Goal: Information Seeking & Learning: Check status

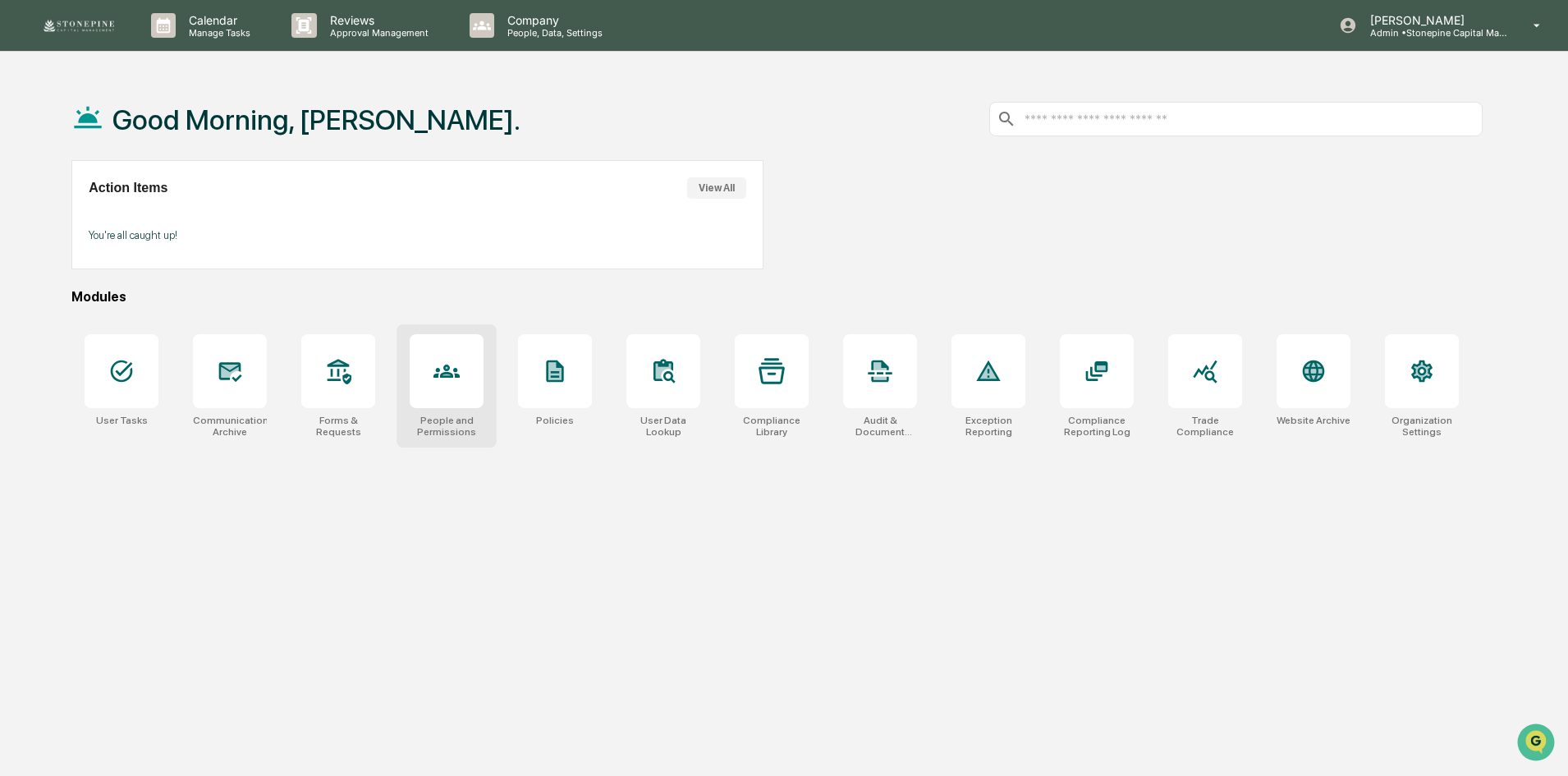
click at [445, 386] on div at bounding box center [446, 371] width 74 height 74
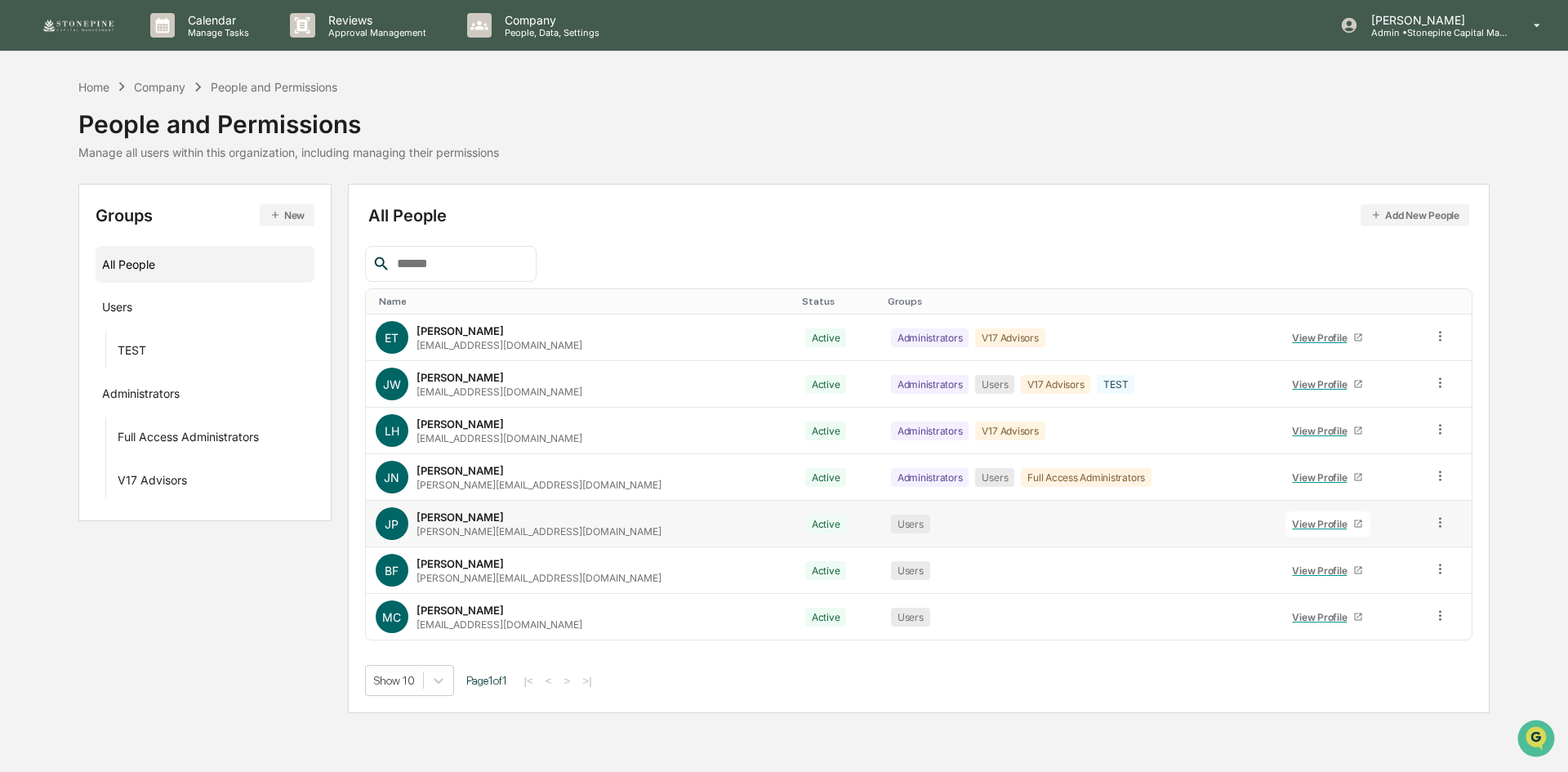
click at [1312, 522] on div "View Profile" at bounding box center [1322, 524] width 61 height 12
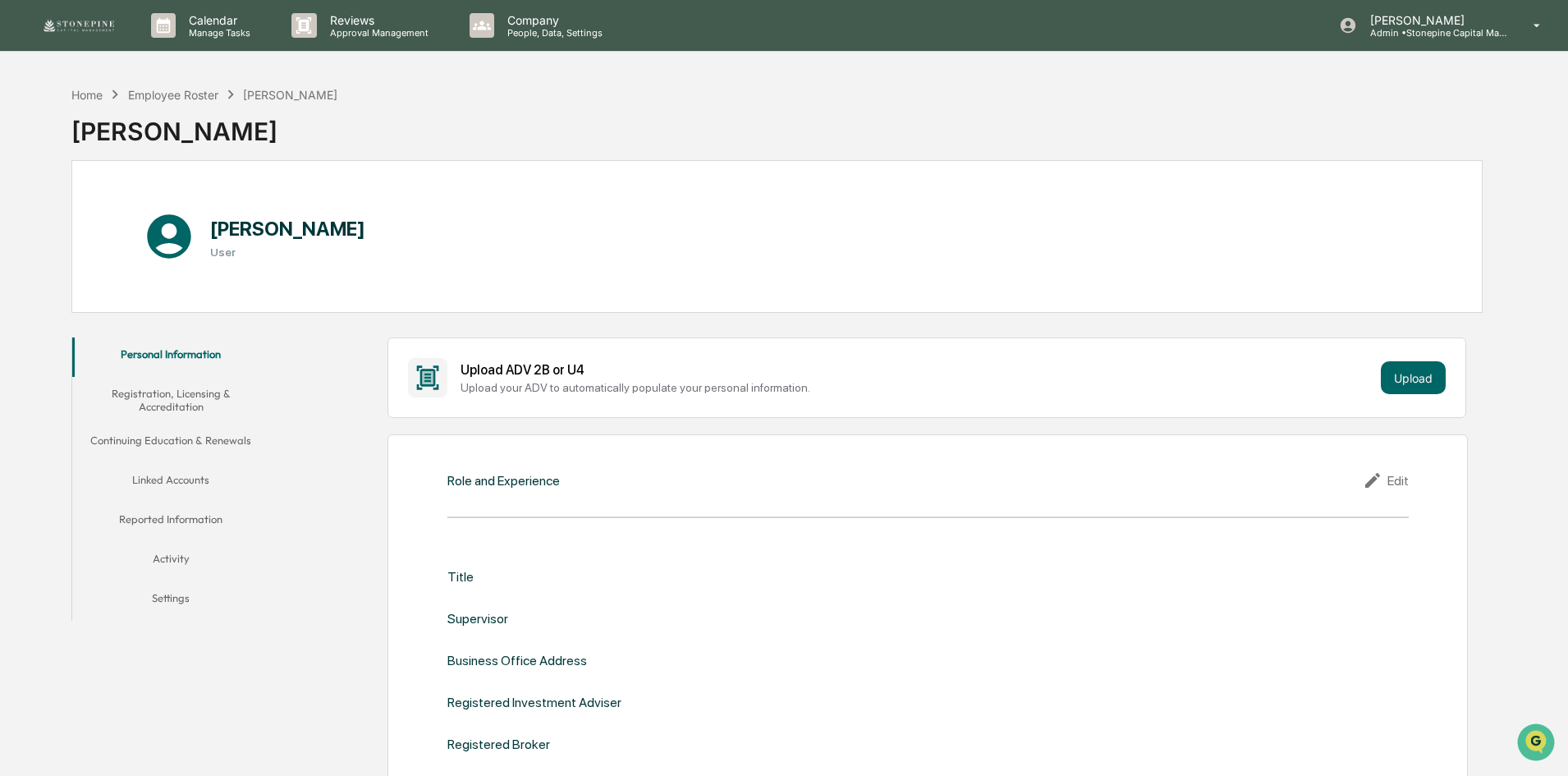
click at [189, 566] on button "Activity" at bounding box center [171, 561] width 197 height 39
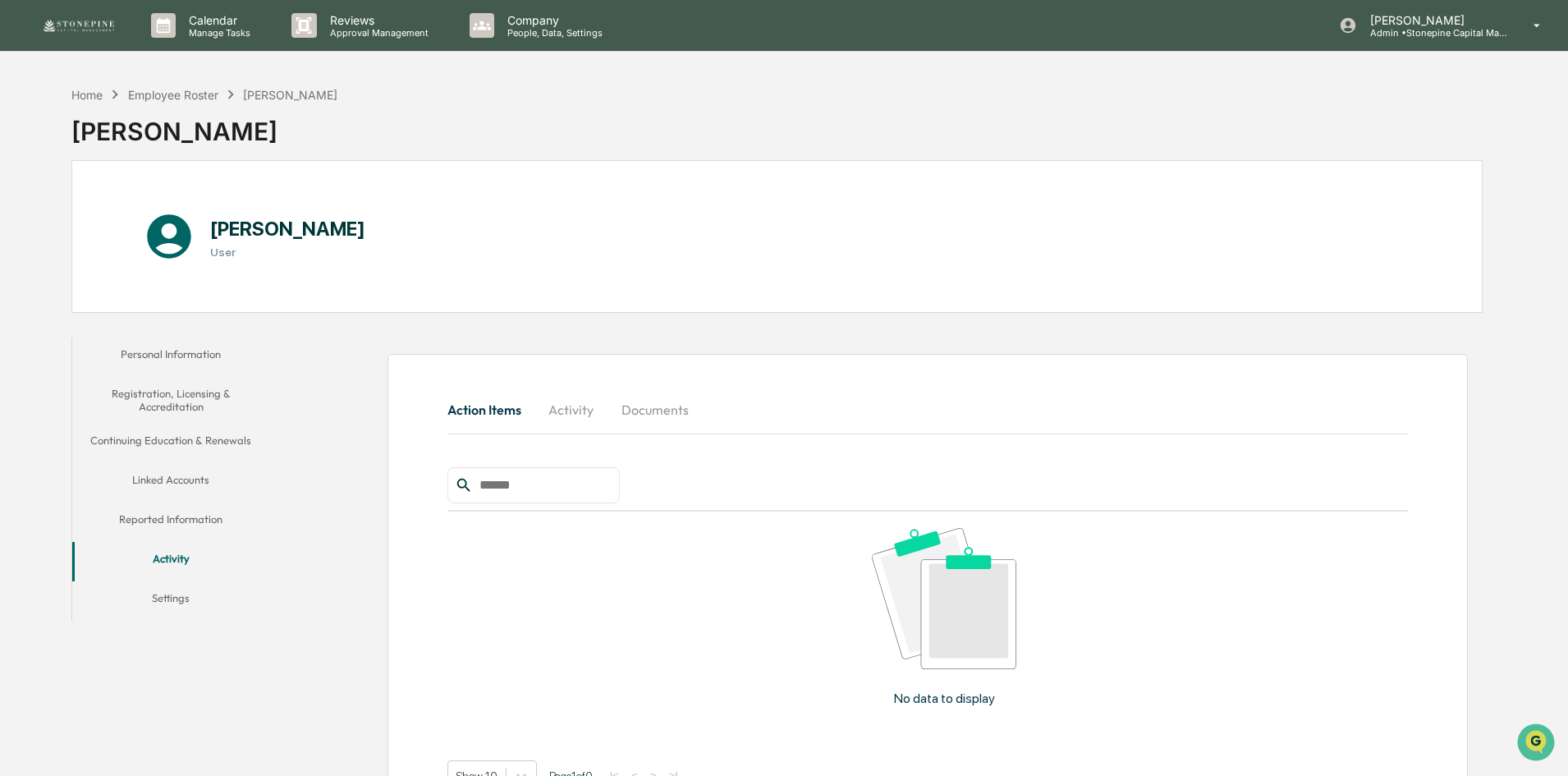
click at [572, 412] on button "Activity" at bounding box center [571, 409] width 74 height 39
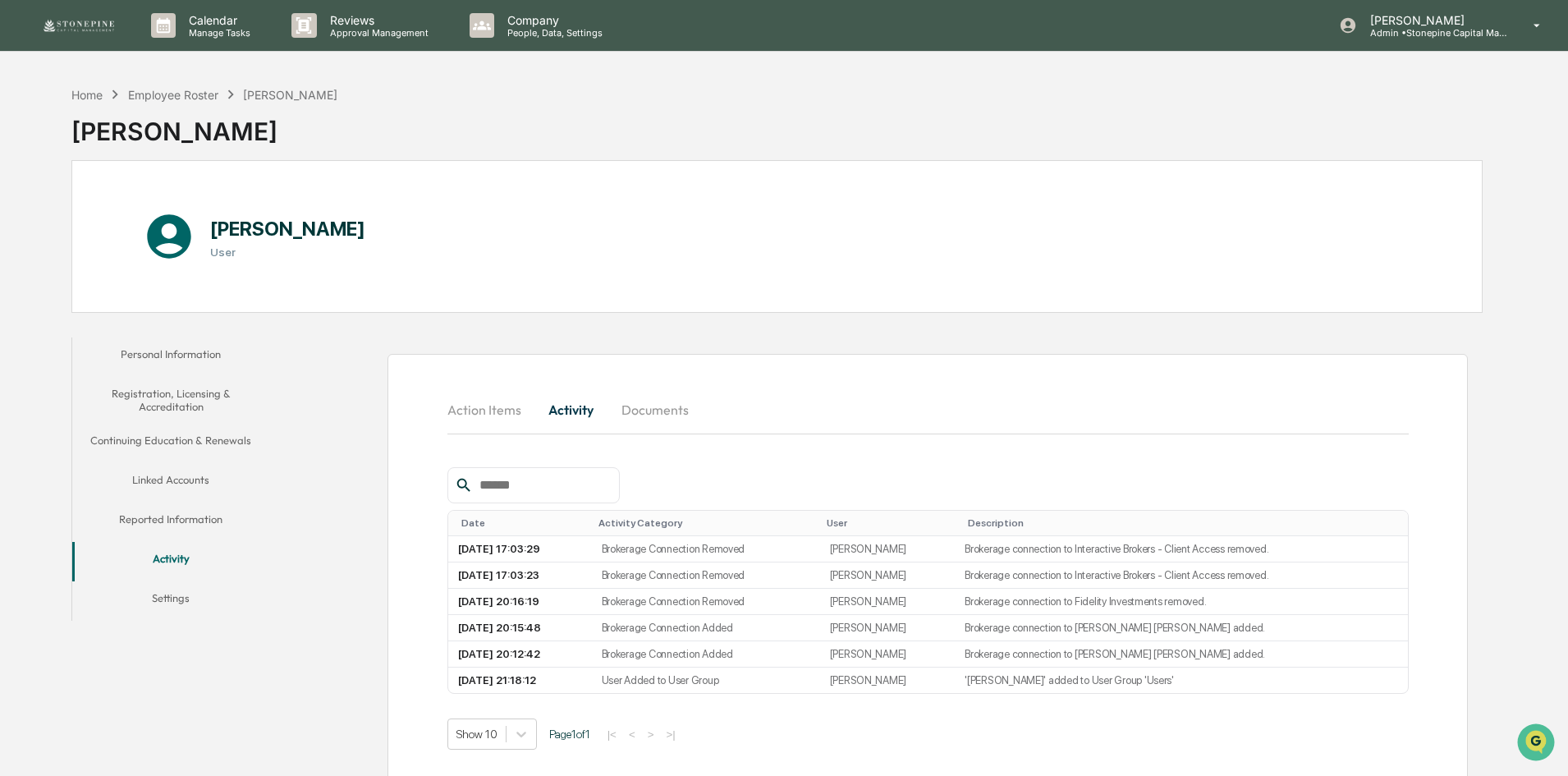
click at [187, 477] on button "Linked Accounts" at bounding box center [171, 483] width 197 height 39
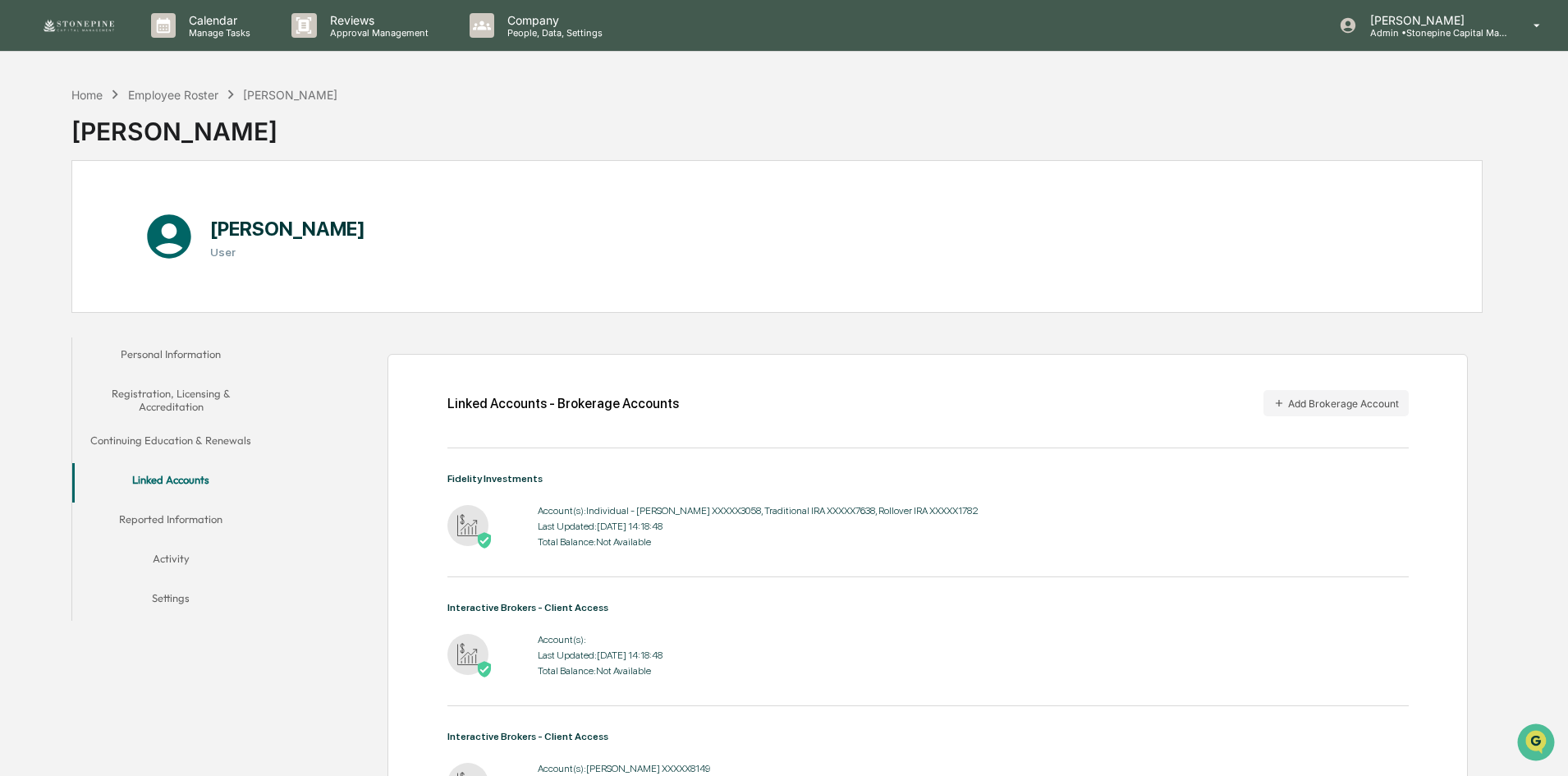
click at [214, 520] on button "Reported Information" at bounding box center [171, 522] width 197 height 39
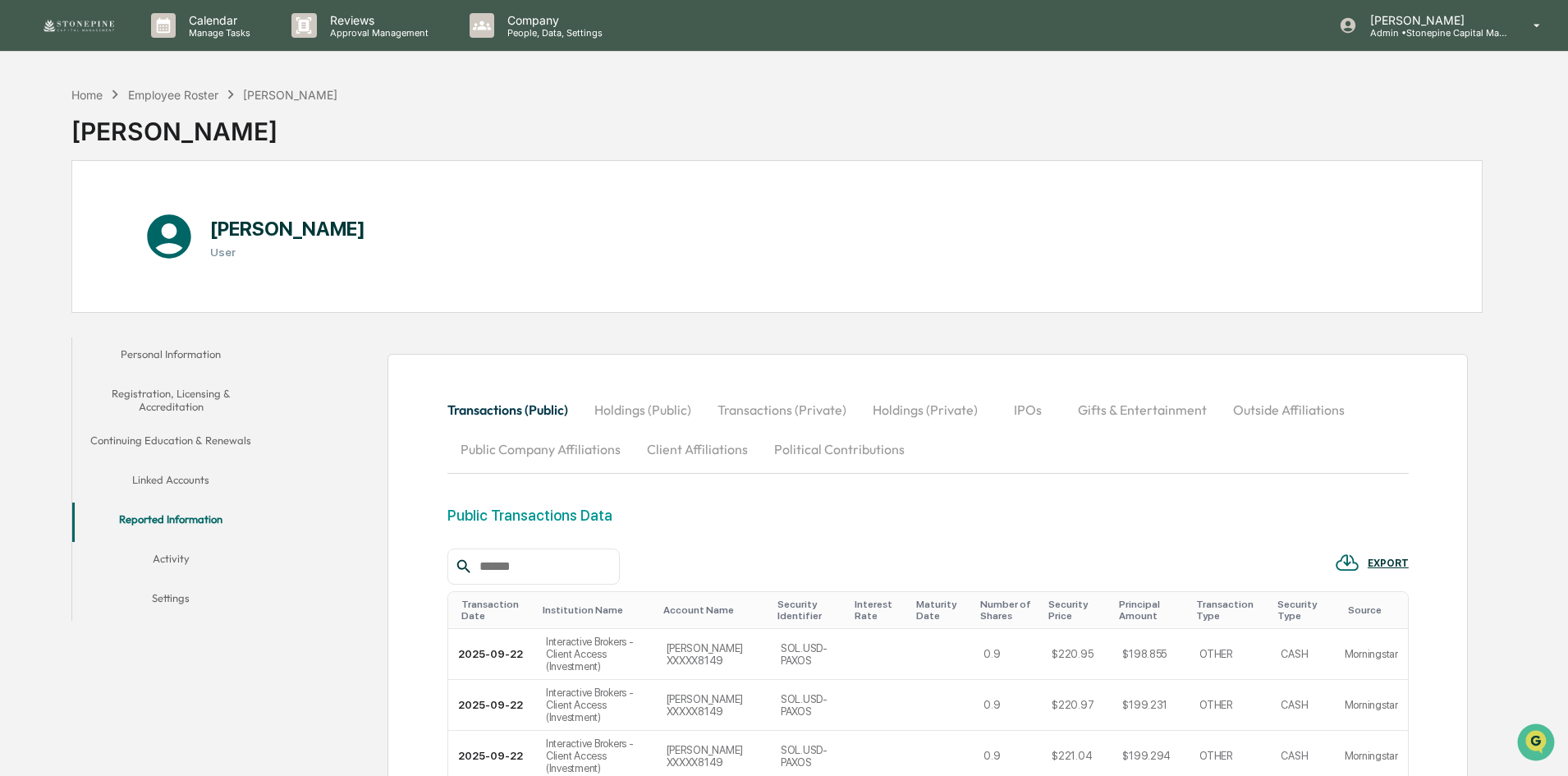
click at [659, 398] on button "Holdings (Public)" at bounding box center [642, 409] width 123 height 39
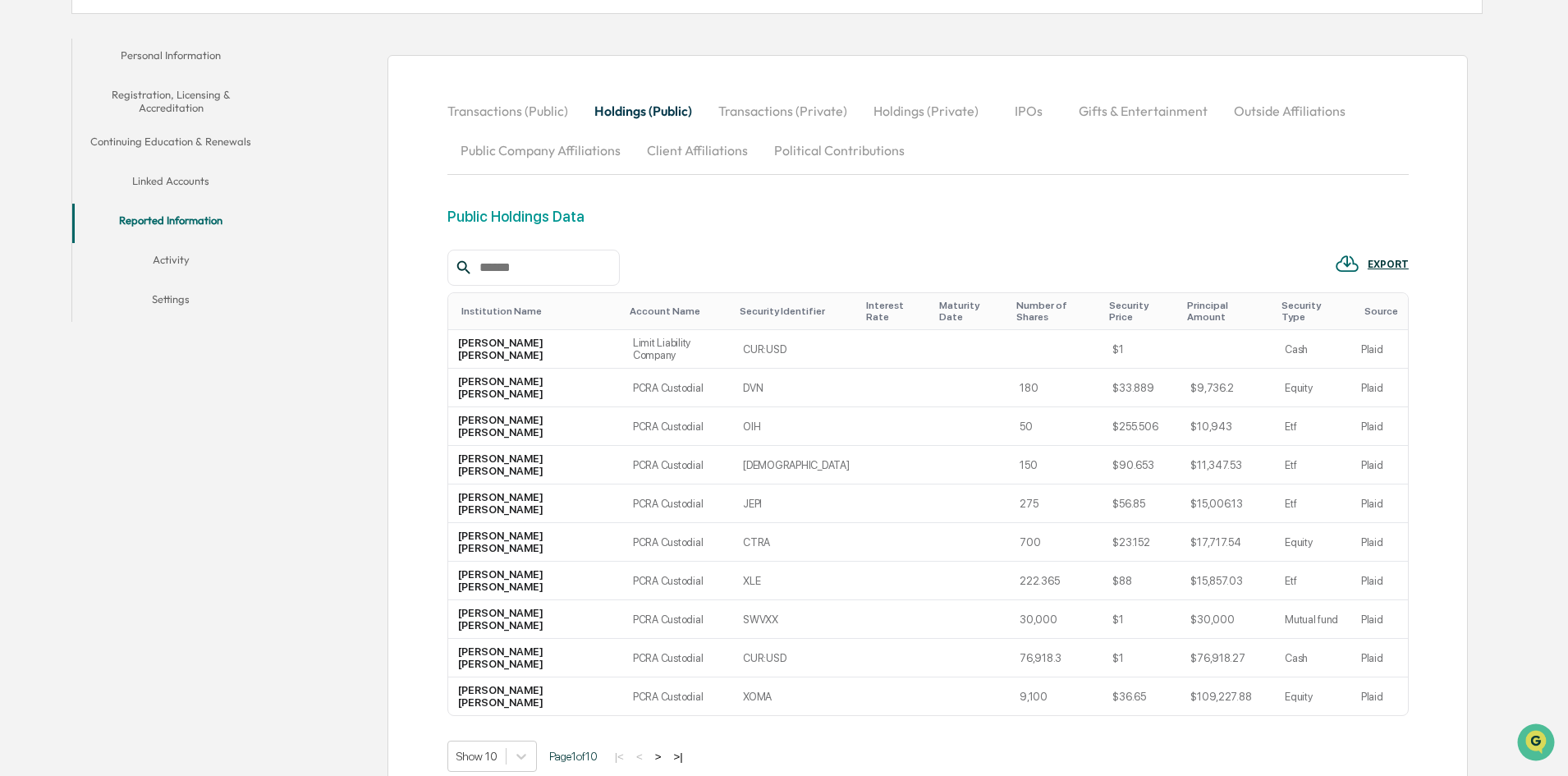
scroll to position [300, 0]
click at [530, 740] on div at bounding box center [521, 755] width 29 height 30
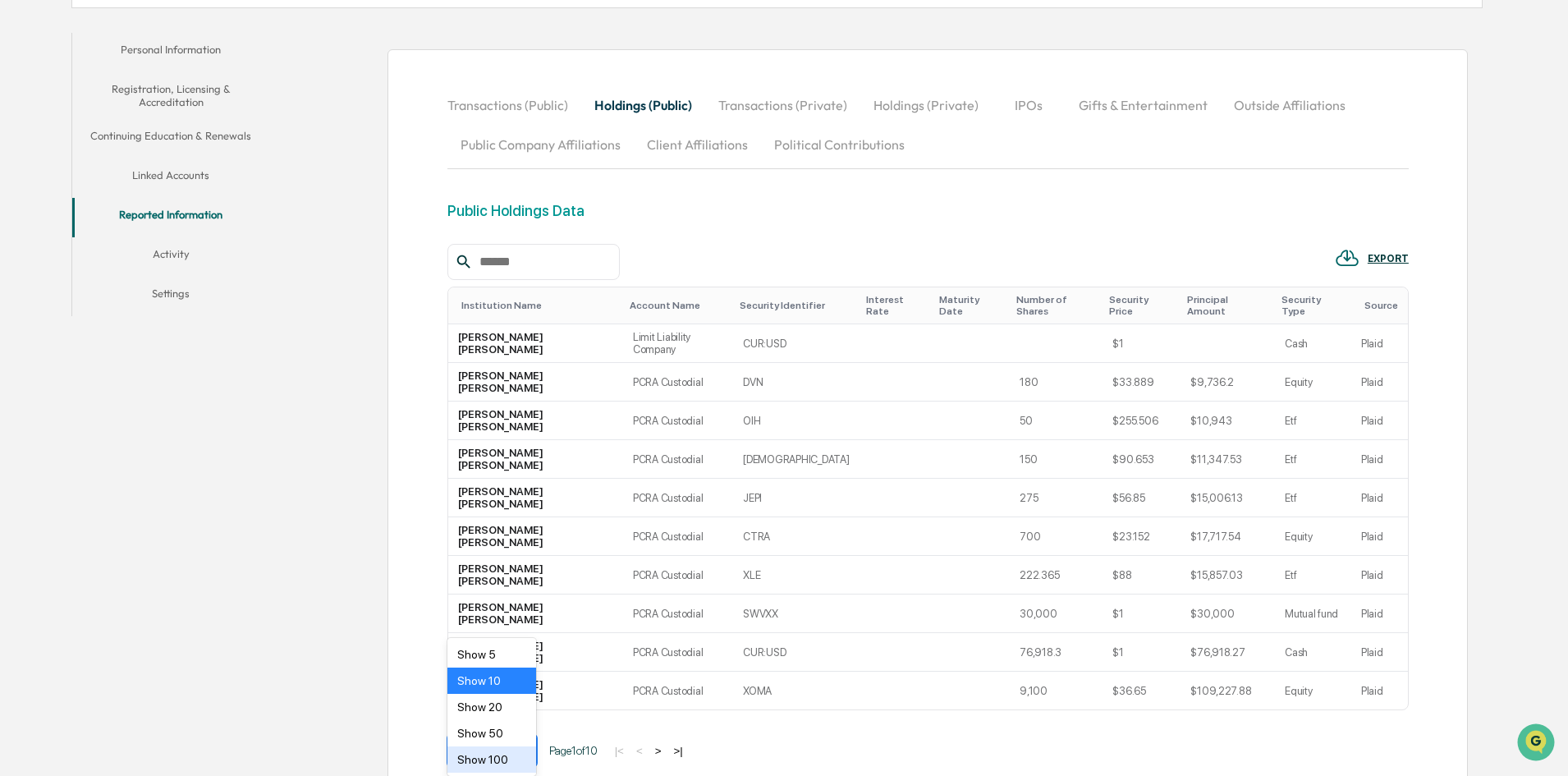
click at [509, 759] on div "Show 100" at bounding box center [492, 759] width 89 height 26
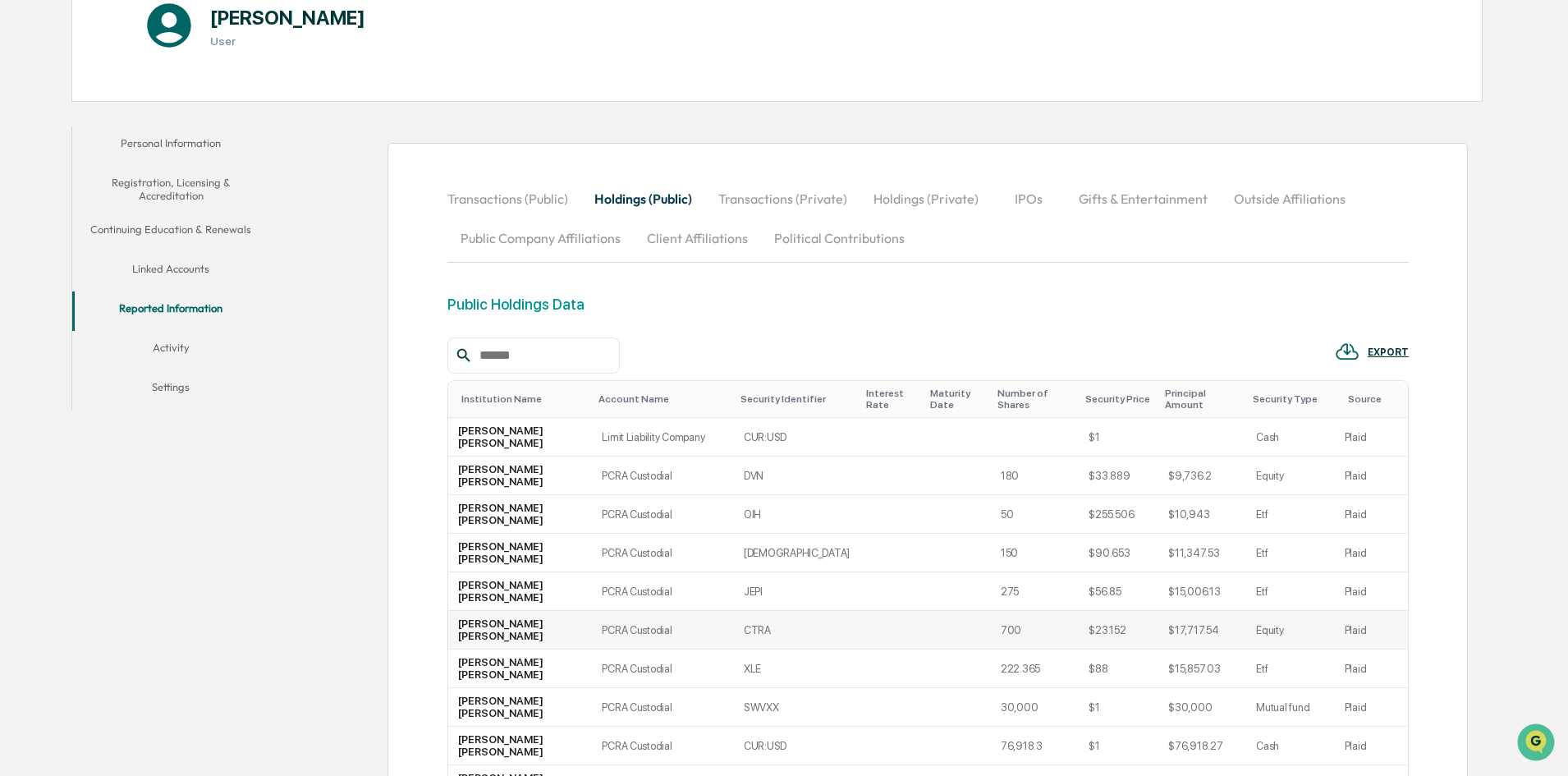
scroll to position [0, 0]
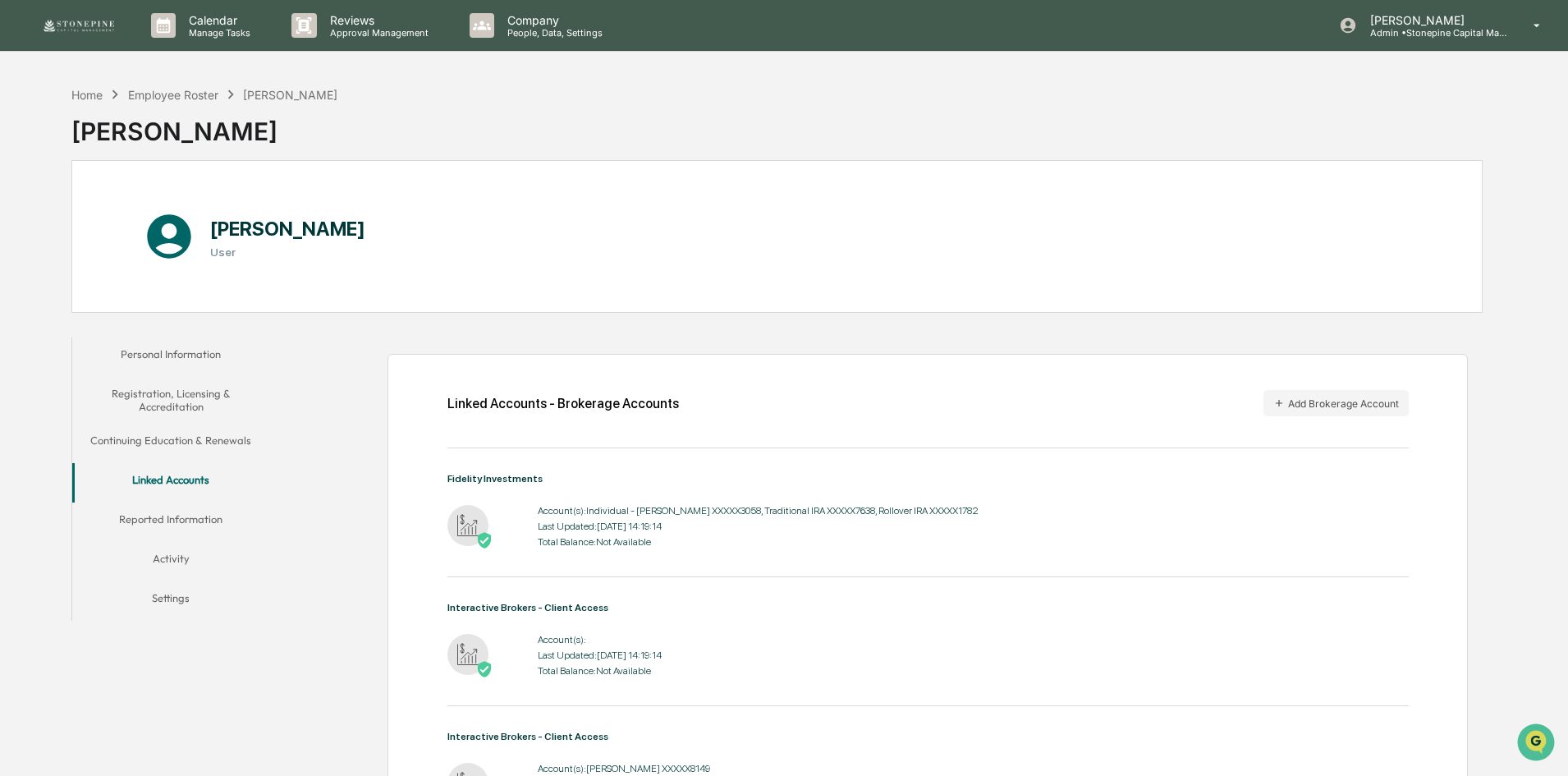
click at [173, 540] on button "Reported Information" at bounding box center [171, 522] width 197 height 39
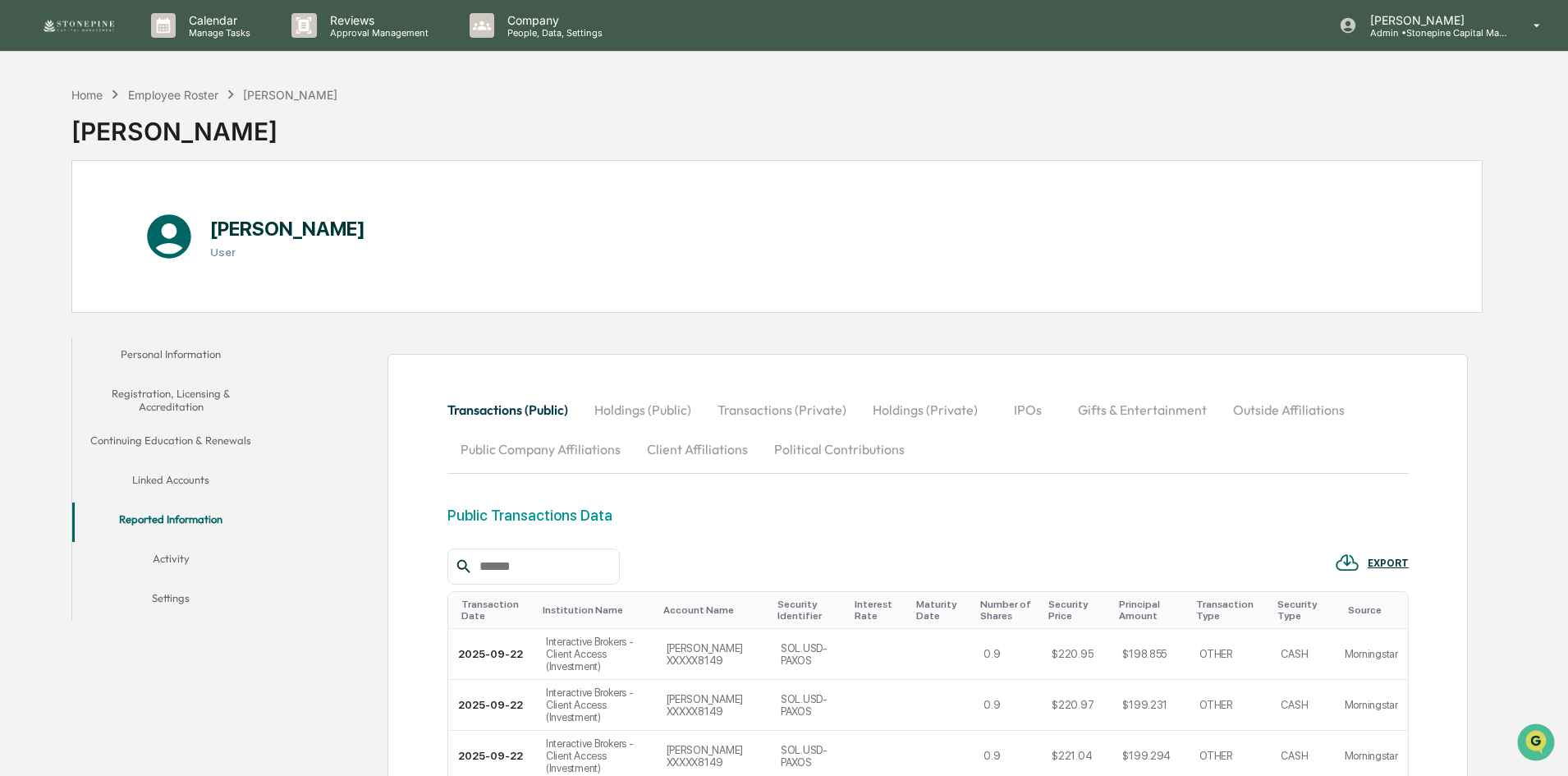
click at [189, 554] on button "Activity" at bounding box center [171, 561] width 197 height 39
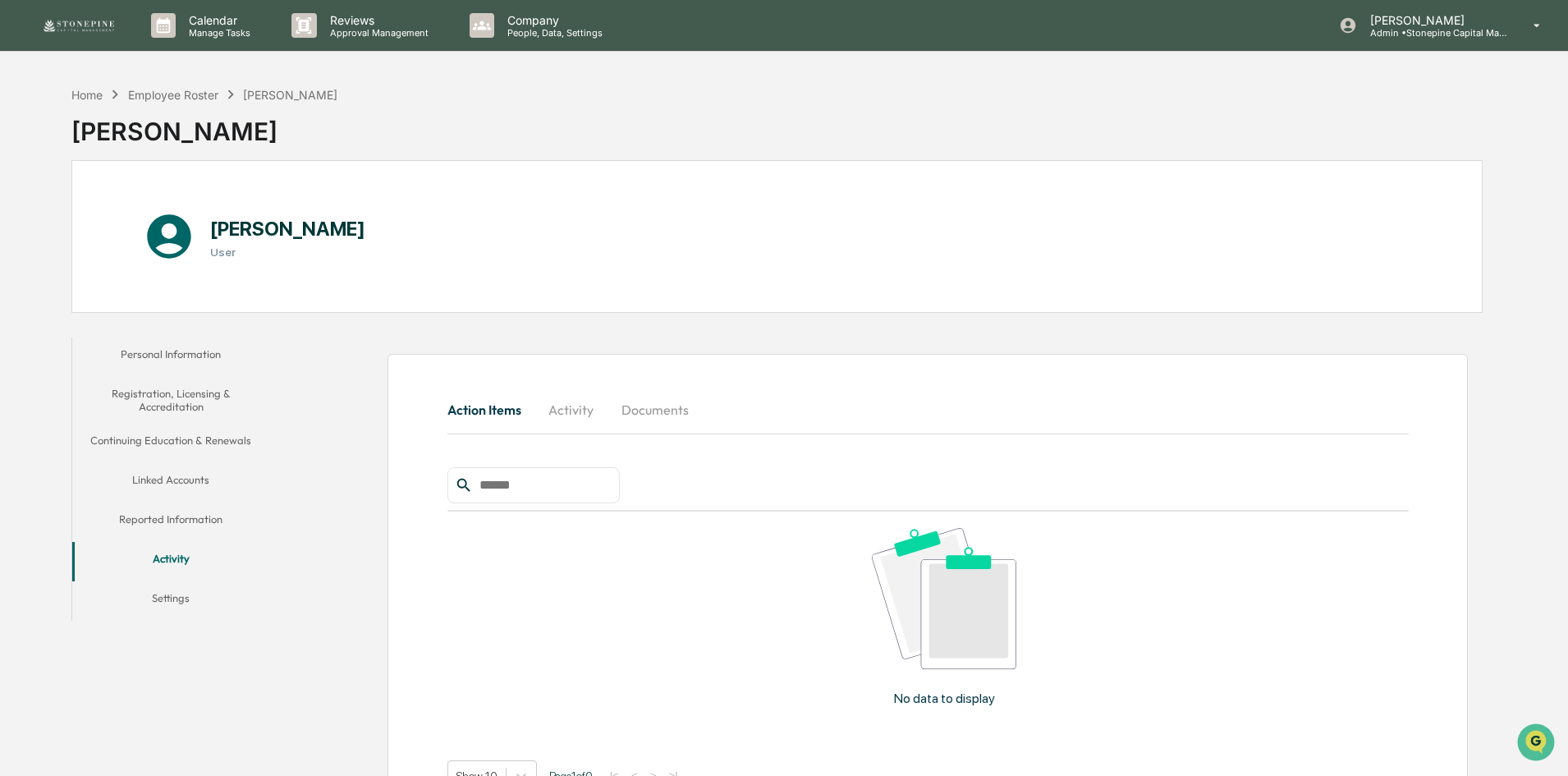
click at [564, 407] on button "Activity" at bounding box center [571, 409] width 74 height 39
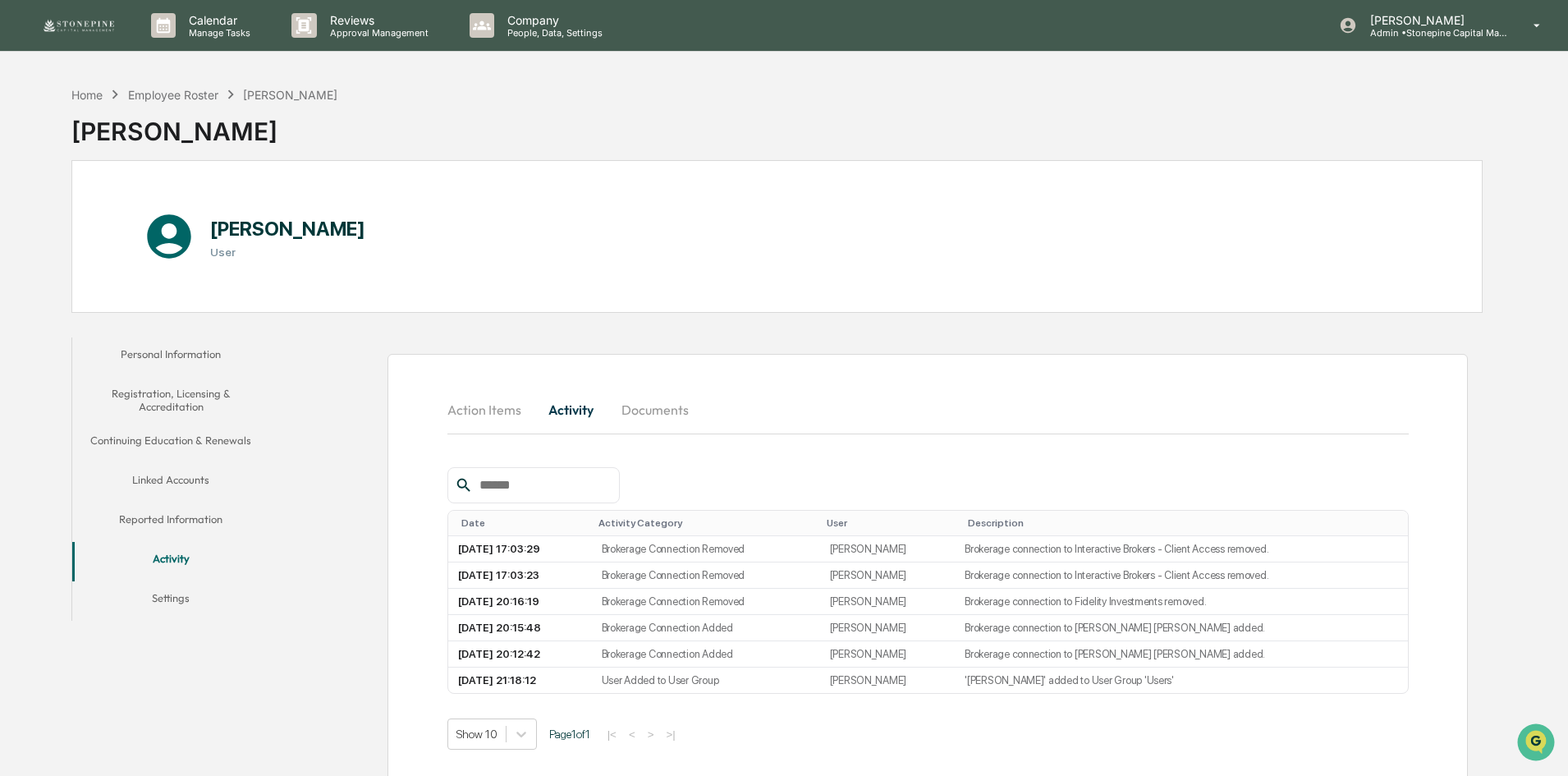
click at [53, 167] on div "Home Employee Roster [PERSON_NAME] [PERSON_NAME] [PERSON_NAME] User Personal In…" at bounding box center [776, 466] width 1460 height 776
click at [197, 91] on div "Employee Roster" at bounding box center [172, 95] width 90 height 14
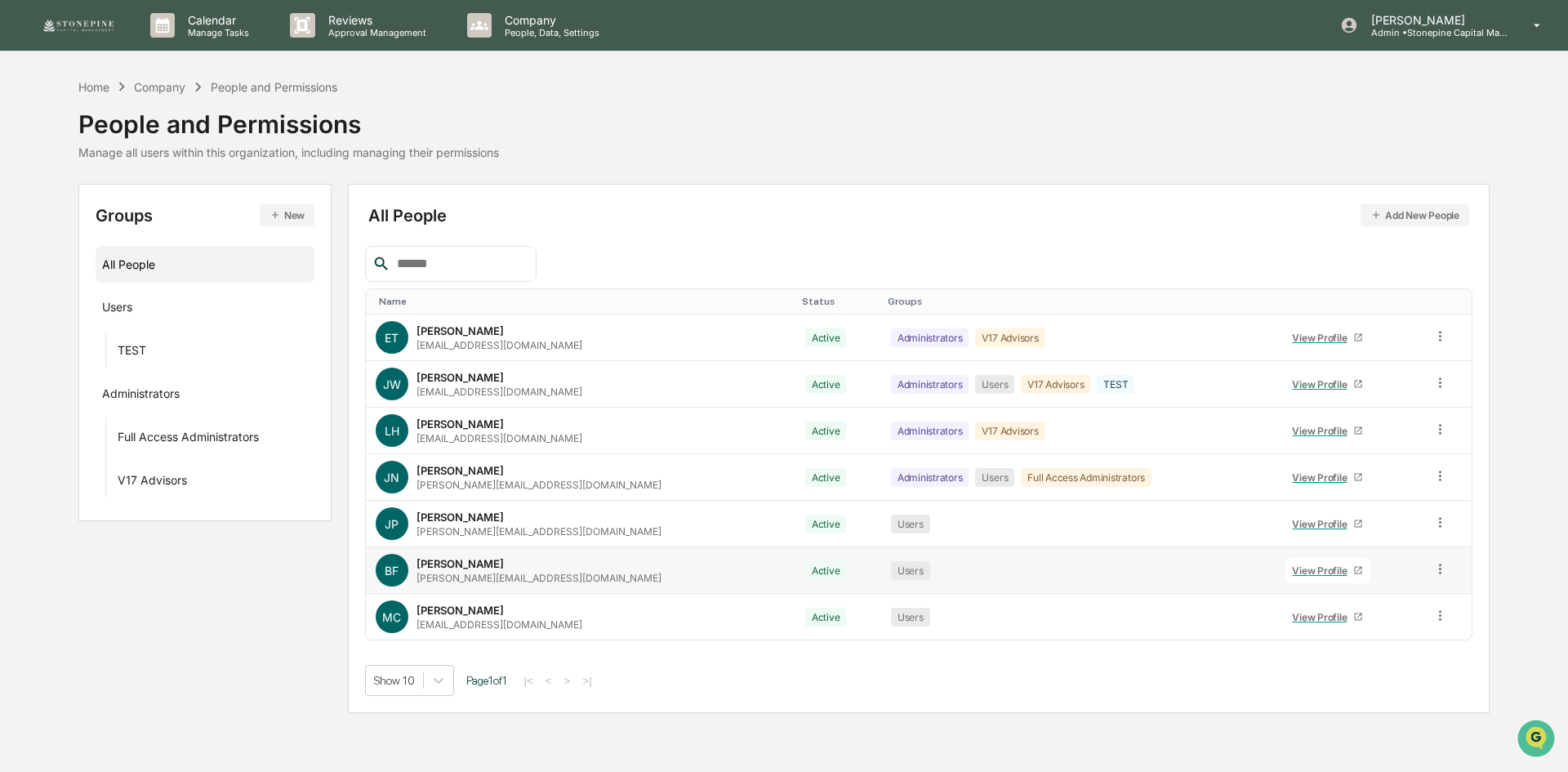
click at [1292, 573] on div "View Profile" at bounding box center [1322, 571] width 61 height 12
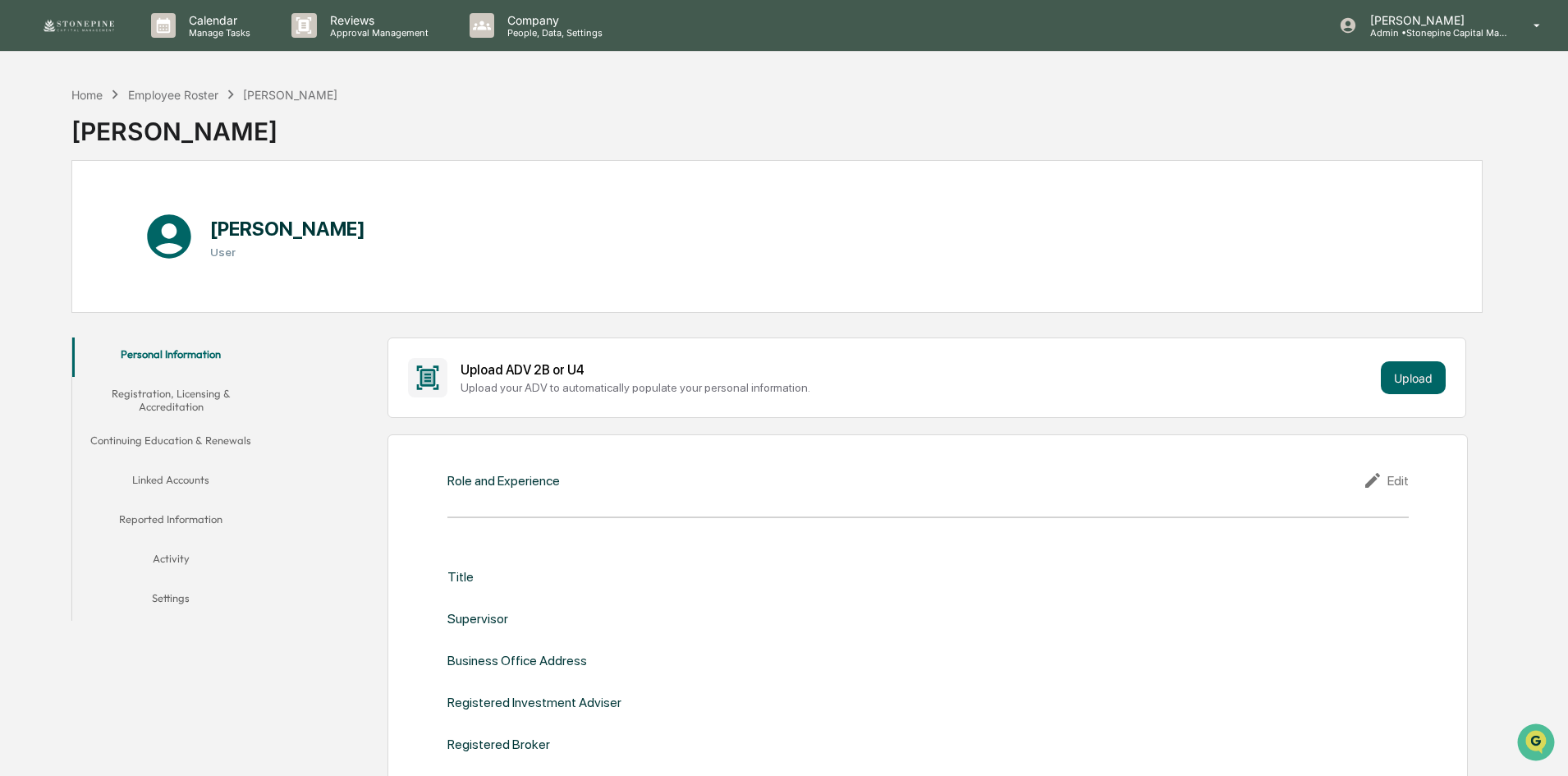
click at [174, 580] on button "Activity" at bounding box center [171, 561] width 197 height 39
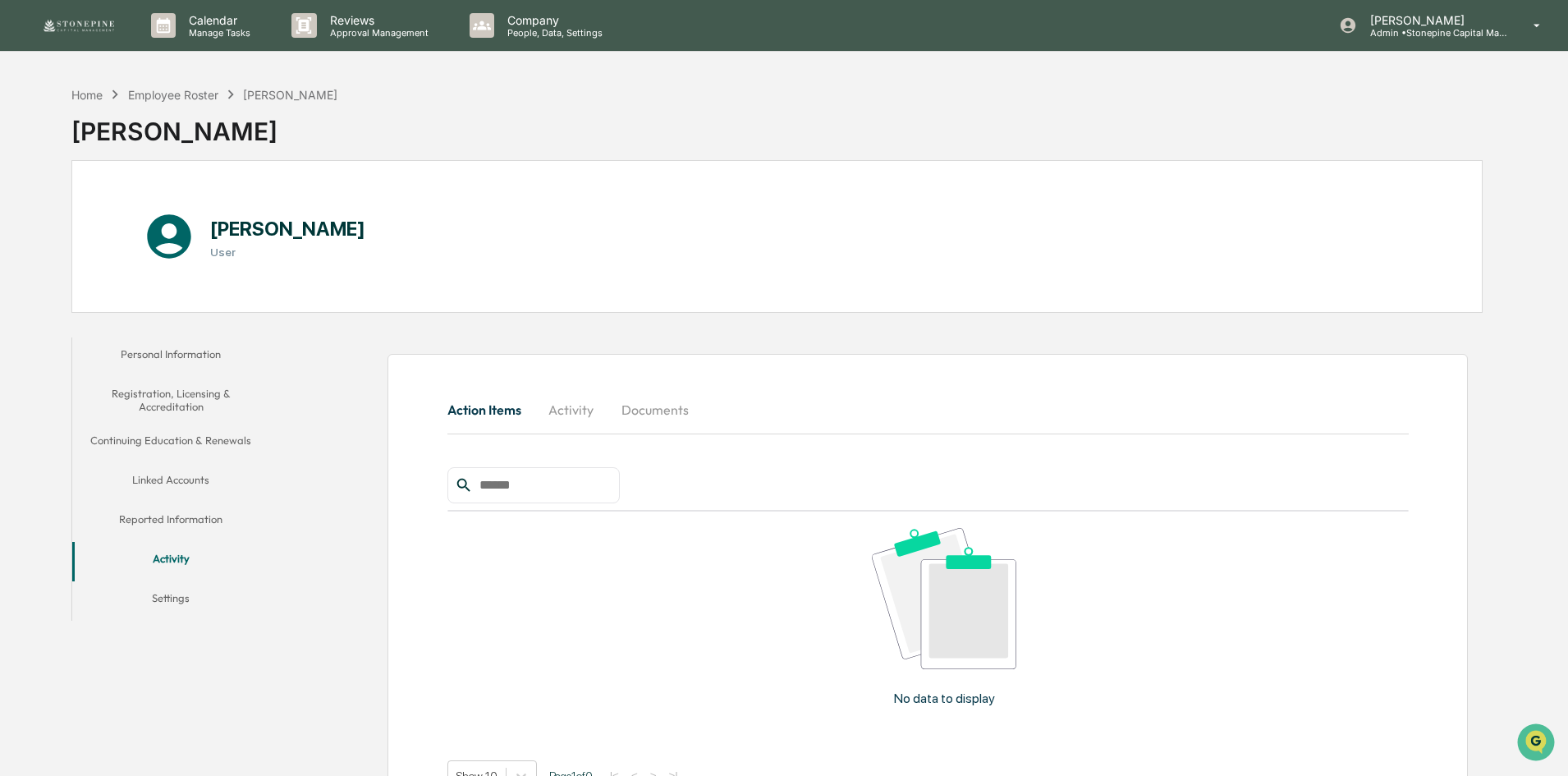
click at [580, 416] on button "Activity" at bounding box center [571, 409] width 74 height 39
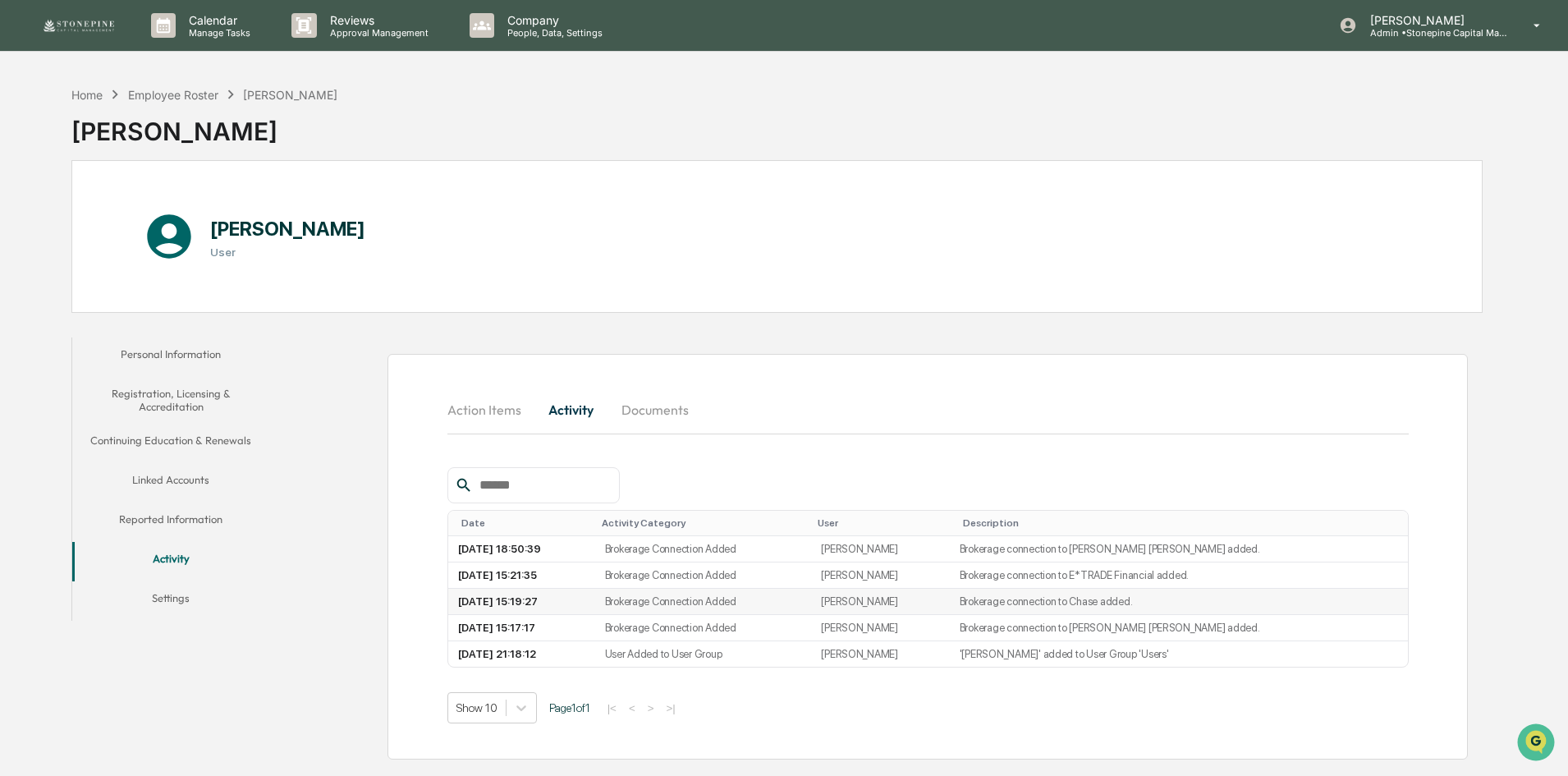
scroll to position [78, 0]
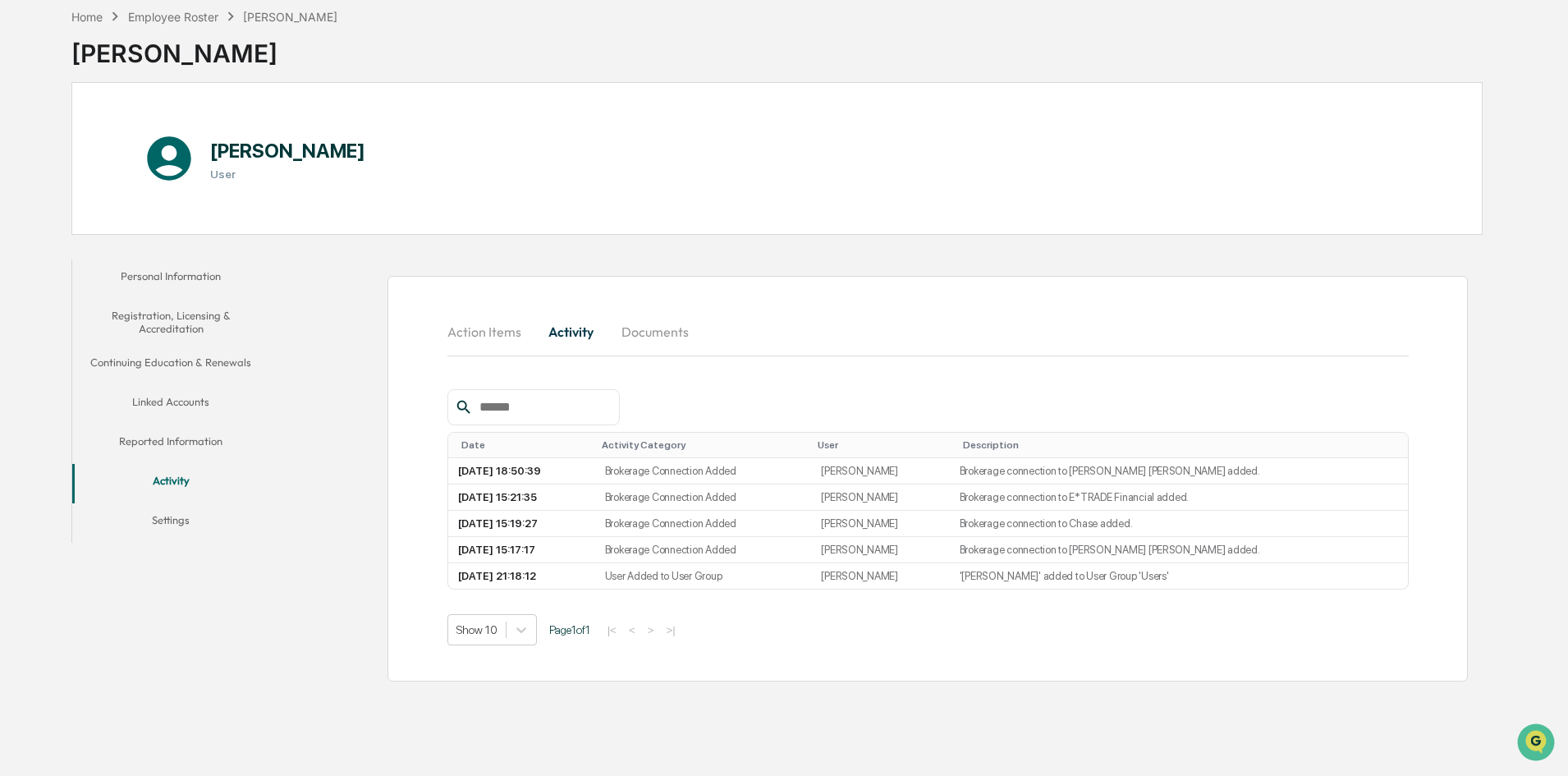
click at [180, 409] on button "Linked Accounts" at bounding box center [171, 405] width 197 height 39
